Goal: Browse casually: Explore the website without a specific task or goal

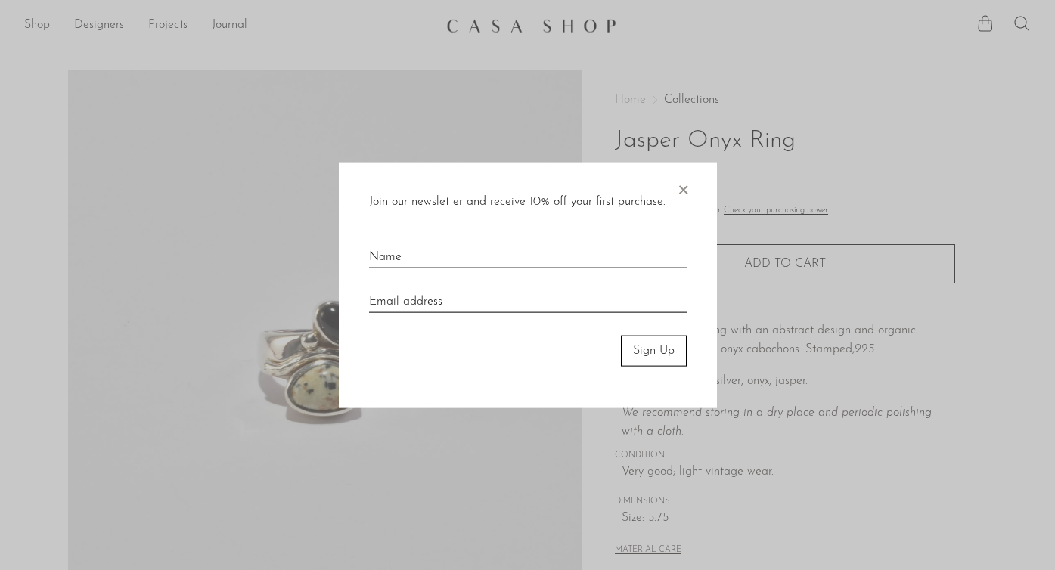
click at [675, 182] on span "×" at bounding box center [682, 187] width 15 height 48
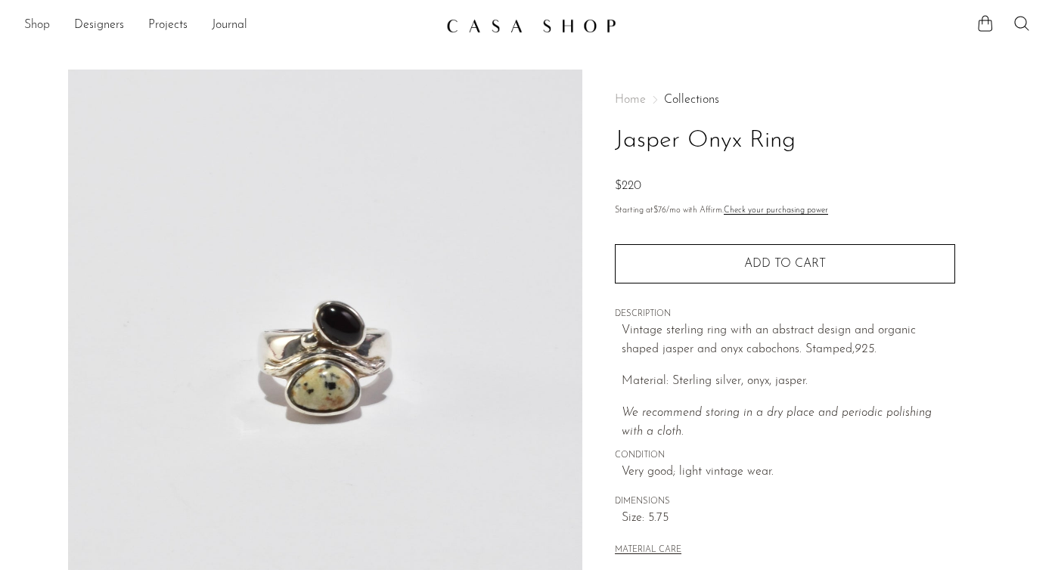
click at [29, 26] on link "Shop" at bounding box center [37, 26] width 26 height 20
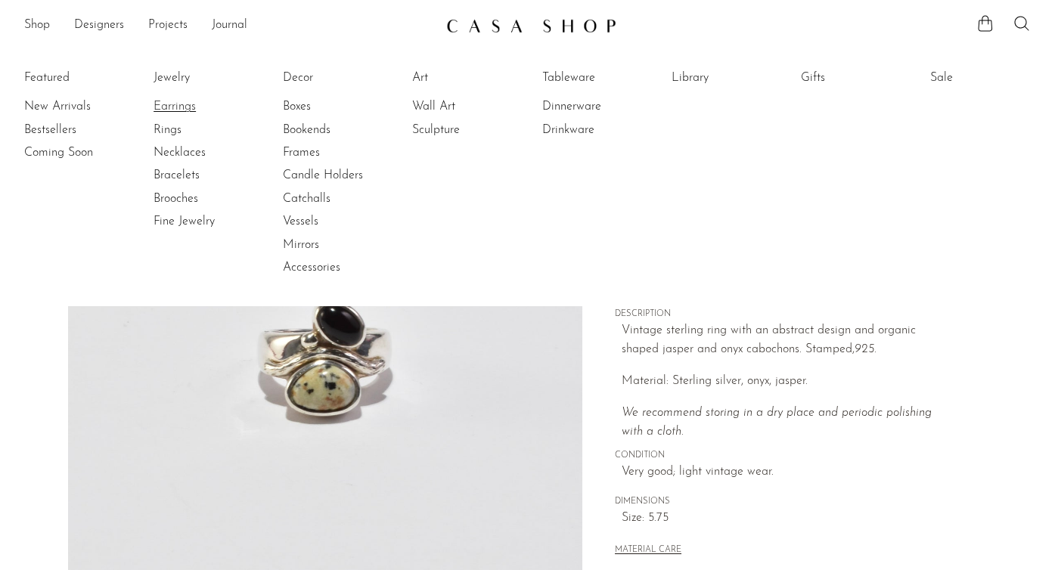
click at [165, 105] on link "Earrings" at bounding box center [210, 106] width 113 height 17
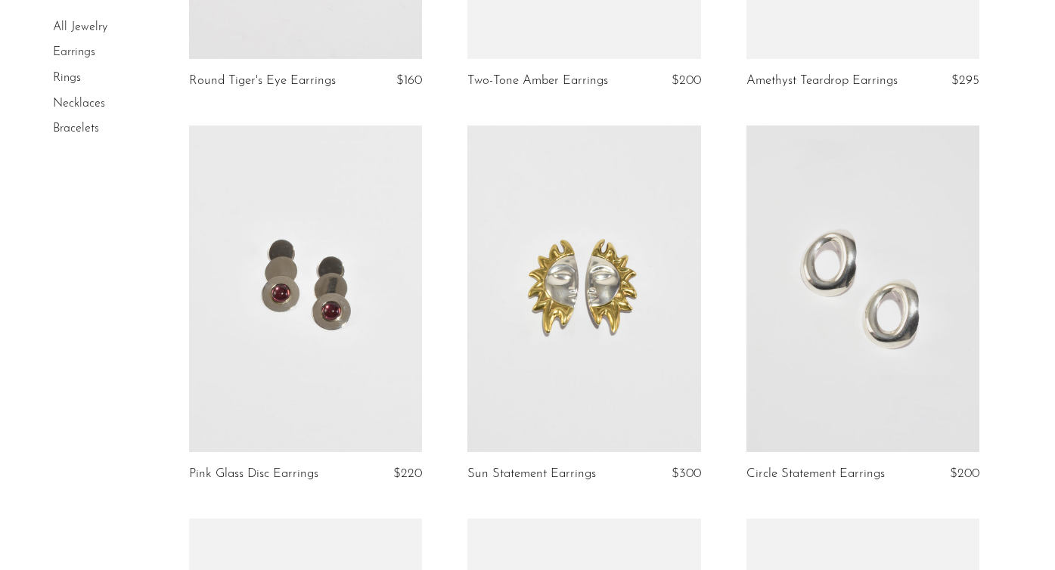
scroll to position [1285, 0]
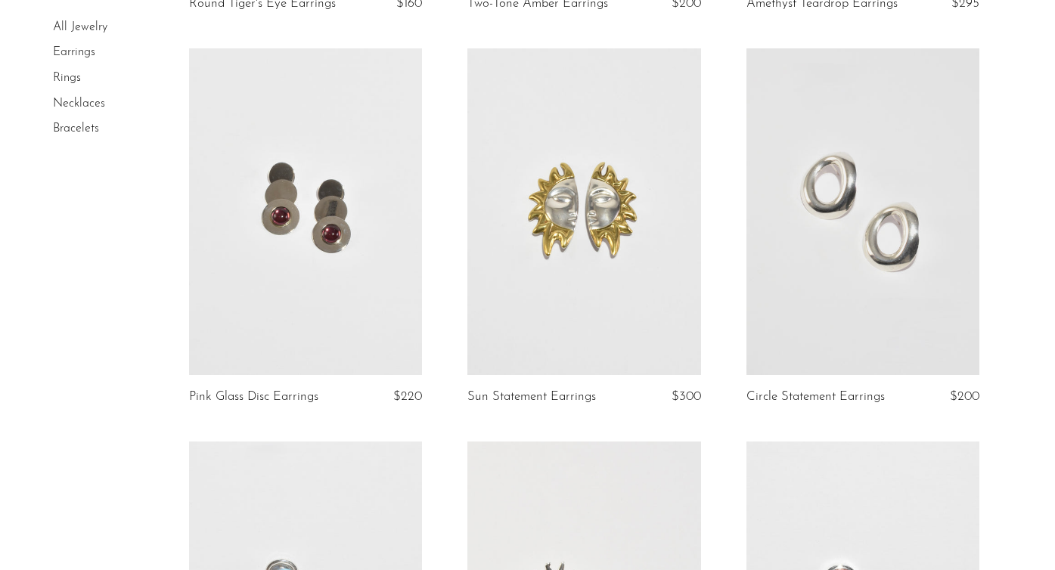
click at [76, 100] on link "Necklaces" at bounding box center [79, 104] width 52 height 12
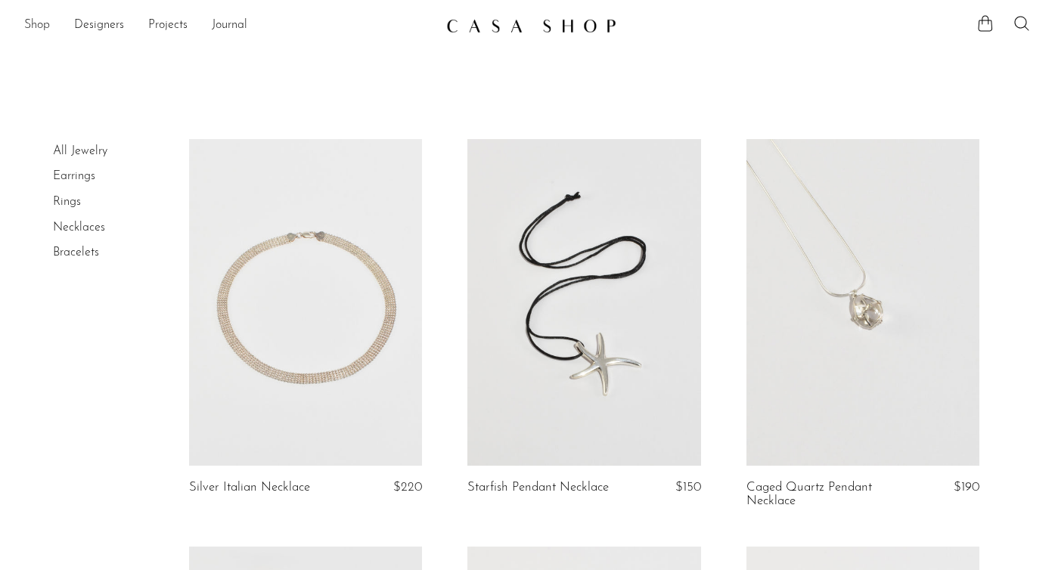
click at [42, 26] on link "Shop" at bounding box center [37, 26] width 26 height 20
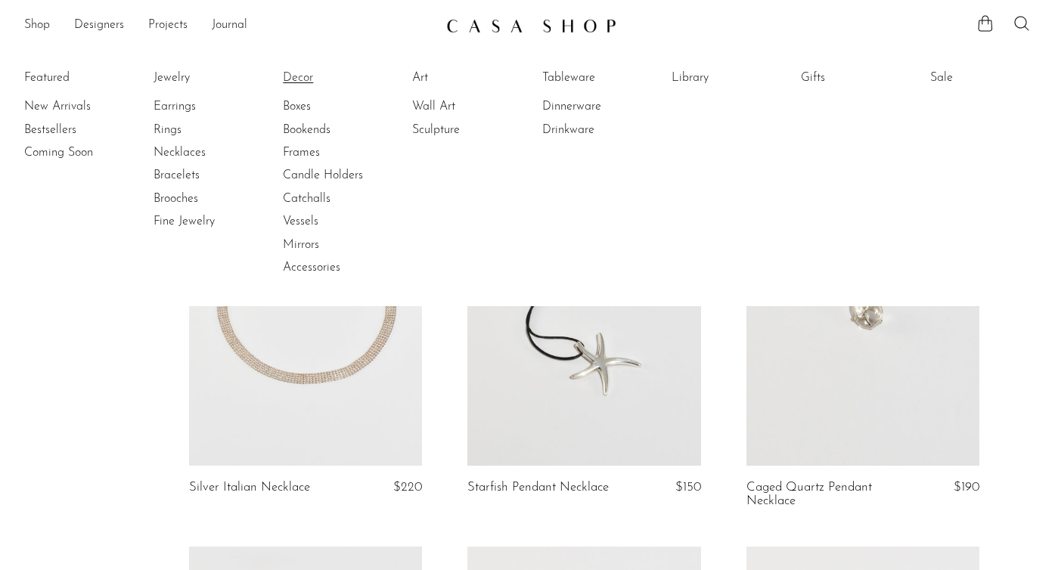
click at [299, 76] on link "Decor" at bounding box center [339, 78] width 113 height 17
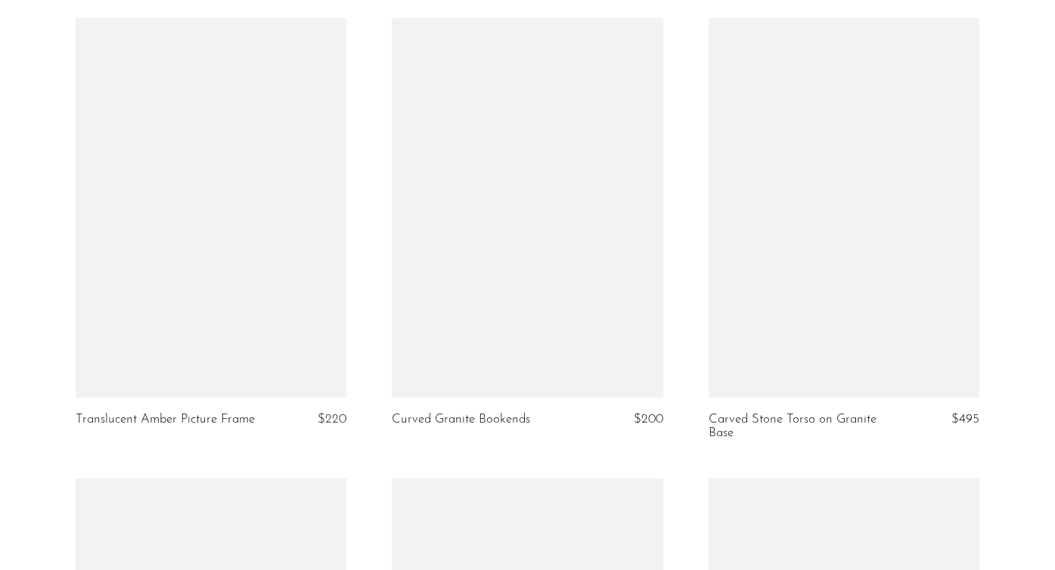
scroll to position [5098, 0]
